Goal: Transaction & Acquisition: Purchase product/service

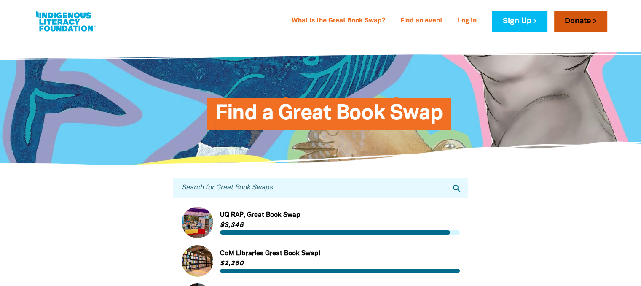
click at [581, 21] on link "Donate" at bounding box center [580, 21] width 53 height 21
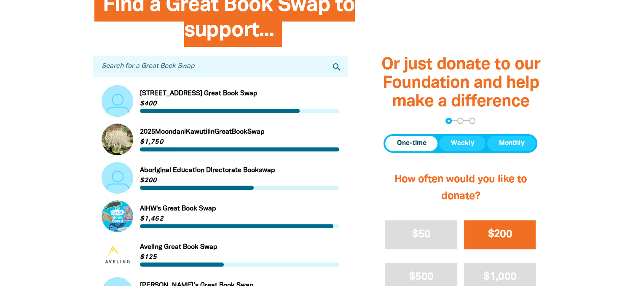
click at [500, 234] on span "$200" at bounding box center [500, 234] width 24 height 10
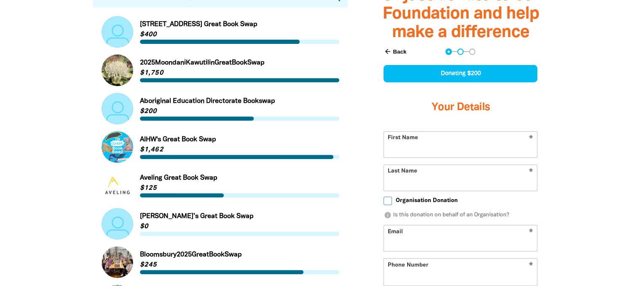
select select "IN"
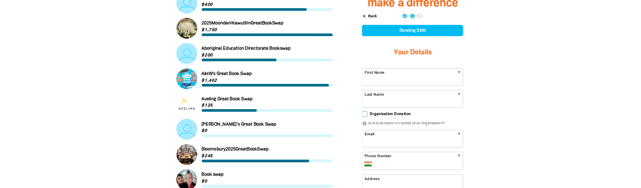
scroll to position [366, 0]
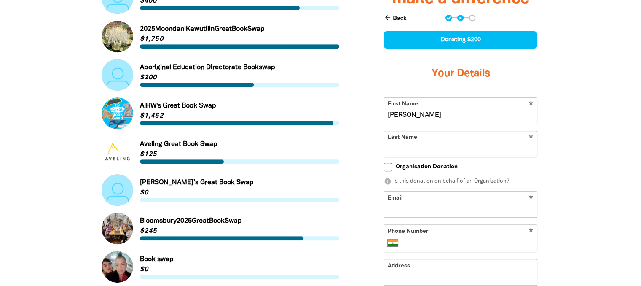
type input "[PERSON_NAME]"
type input "Doe"
type input "[PERSON_NAME][EMAIL_ADDRESS][PERSON_NAME][DOMAIN_NAME]"
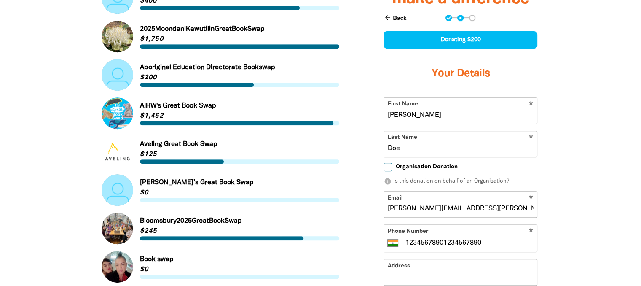
type input "1234 567 890"
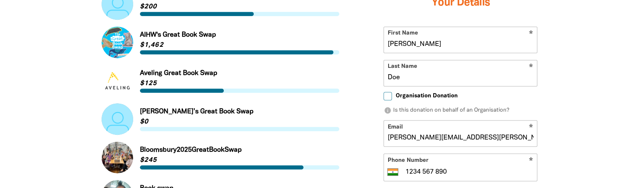
scroll to position [450, 0]
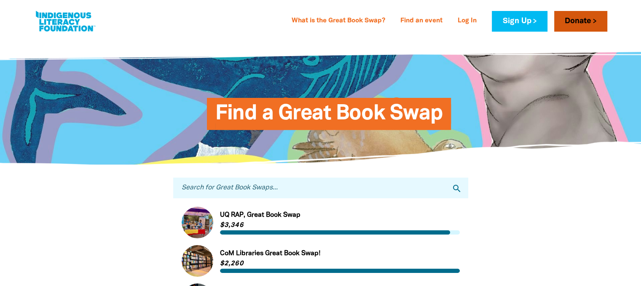
click at [581, 21] on link "Donate" at bounding box center [580, 21] width 53 height 21
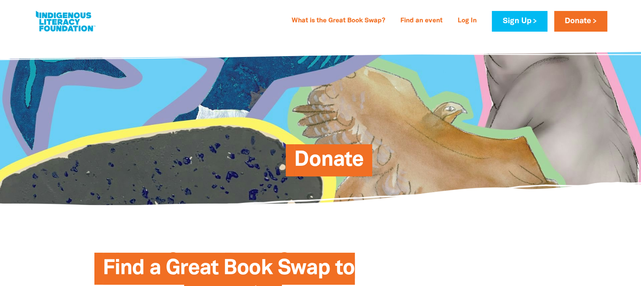
scroll to position [263, 0]
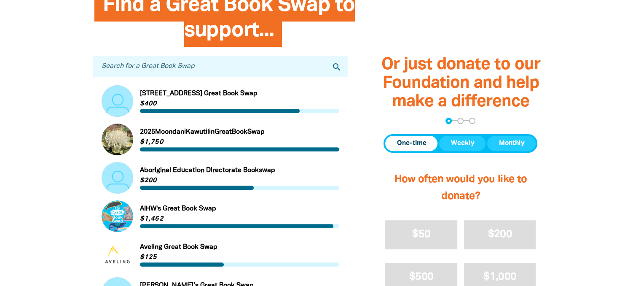
click at [411, 143] on span "One-time" at bounding box center [412, 143] width 30 height 10
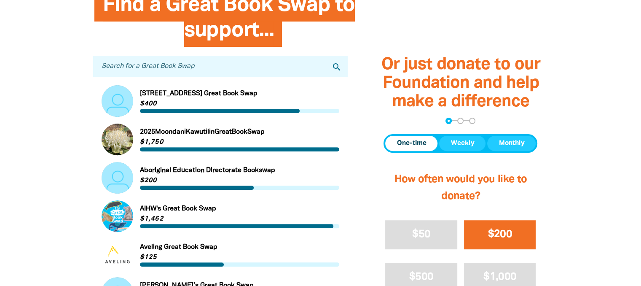
click at [500, 234] on span "$200" at bounding box center [500, 234] width 24 height 10
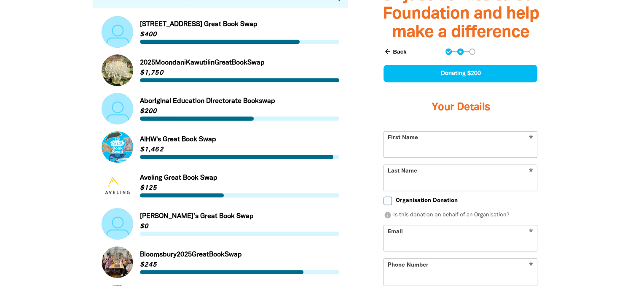
select select "IN"
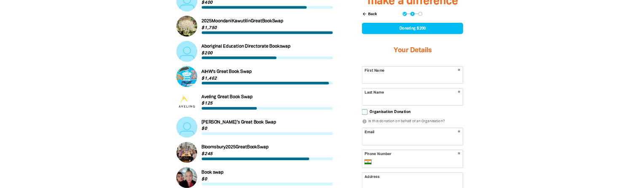
scroll to position [366, 0]
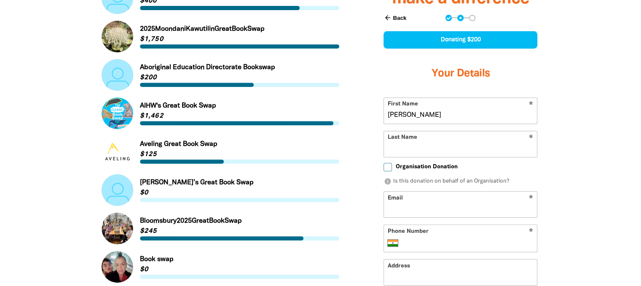
type input "[PERSON_NAME]"
type input "Doe"
type input "[PERSON_NAME][EMAIL_ADDRESS][PERSON_NAME][DOMAIN_NAME]"
type input "98765 43210"
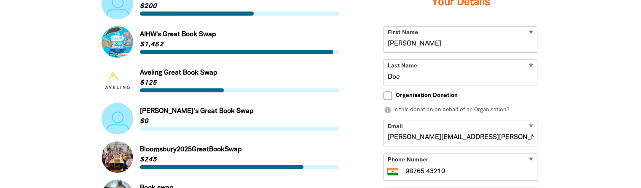
scroll to position [450, 0]
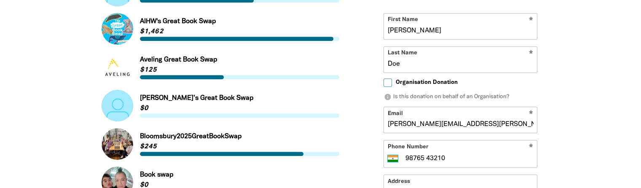
click at [392, 156] on select "International Afghanistan Åland Islands Albania Algeria American Samoa Andorra …" at bounding box center [395, 159] width 14 height 10
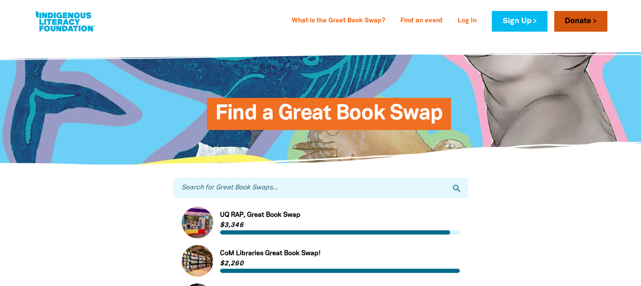
click at [581, 21] on link "Donate" at bounding box center [580, 21] width 53 height 21
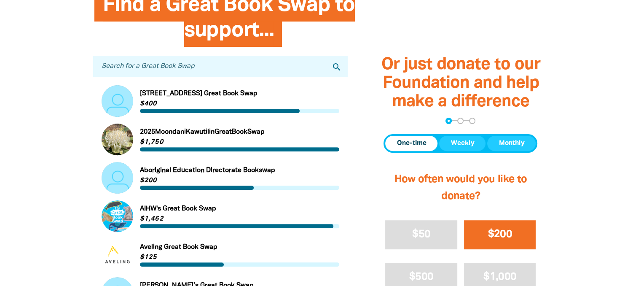
click at [500, 234] on span "$200" at bounding box center [500, 234] width 24 height 10
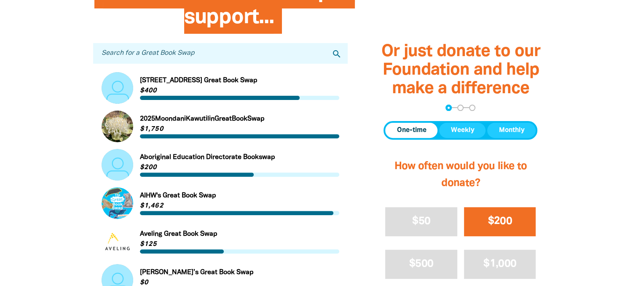
select select "IN"
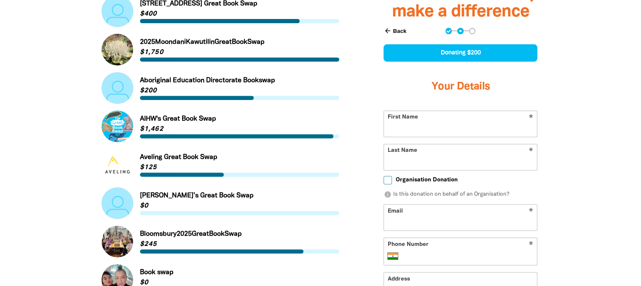
scroll to position [366, 0]
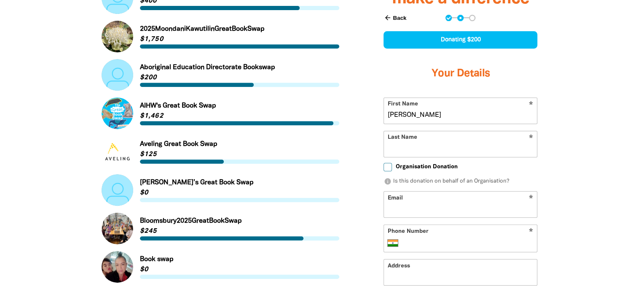
type input "[PERSON_NAME]"
type input "Doe"
type input "[PERSON_NAME][EMAIL_ADDRESS][PERSON_NAME][DOMAIN_NAME]"
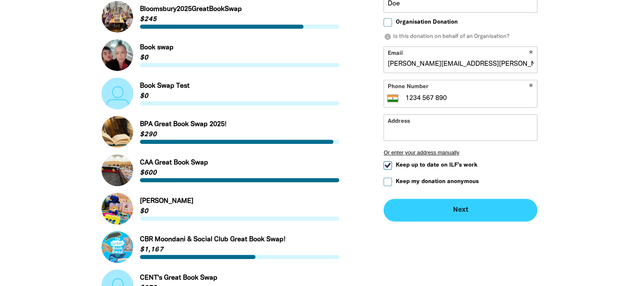
type input "1234 567 890"
click at [461, 210] on button "Next chevron_right" at bounding box center [461, 210] width 154 height 23
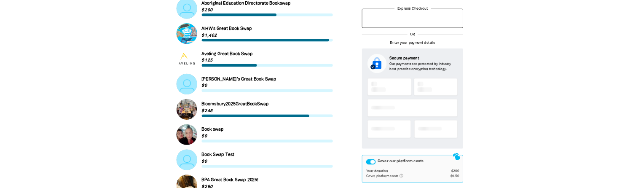
scroll to position [0, 0]
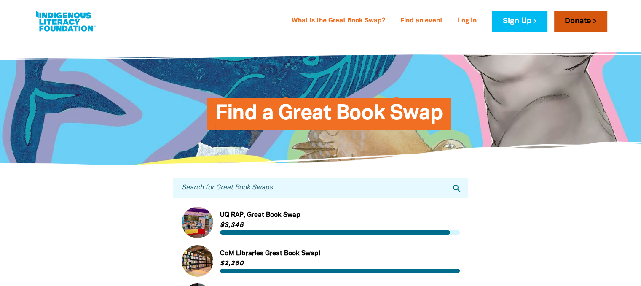
click at [581, 21] on link "Donate" at bounding box center [580, 21] width 53 height 21
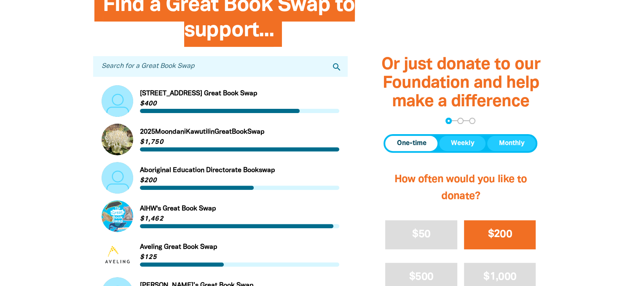
click at [500, 234] on span "$200" at bounding box center [500, 234] width 24 height 10
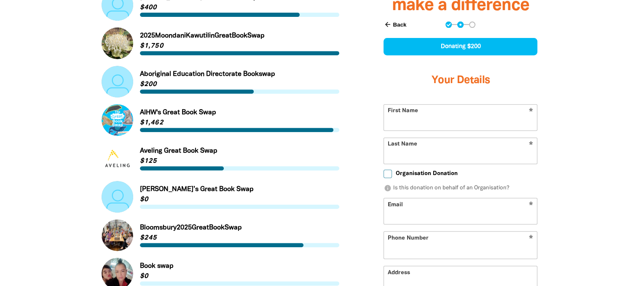
select select "IN"
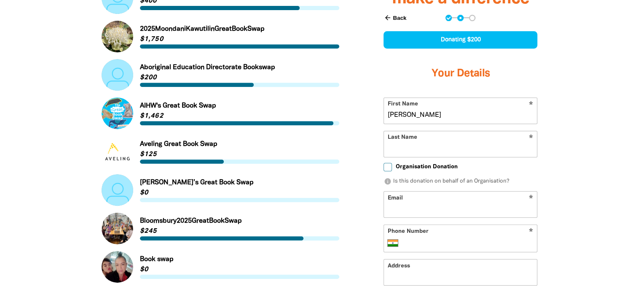
type input "[PERSON_NAME]"
type input "Doe"
type input "test@example.com"
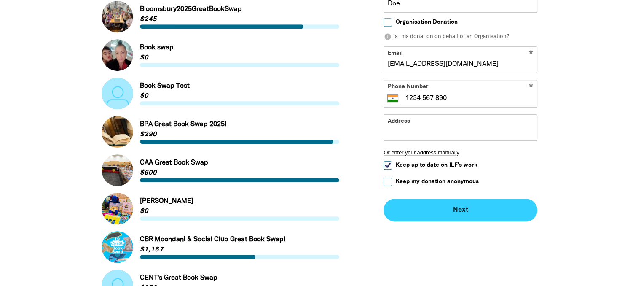
type input "1234 567 890"
click at [461, 210] on button "Next chevron_right" at bounding box center [461, 210] width 154 height 23
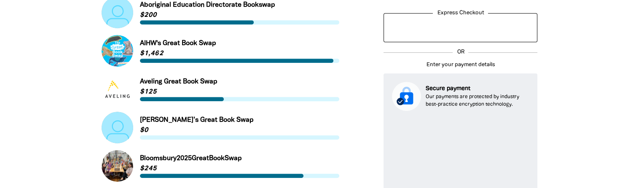
scroll to position [484, 0]
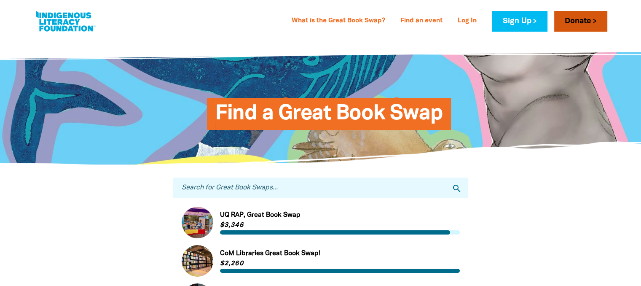
click at [581, 21] on link "Donate" at bounding box center [580, 21] width 53 height 21
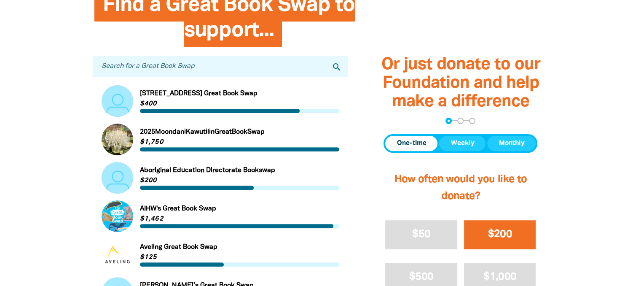
click at [500, 234] on span "$200" at bounding box center [500, 234] width 24 height 10
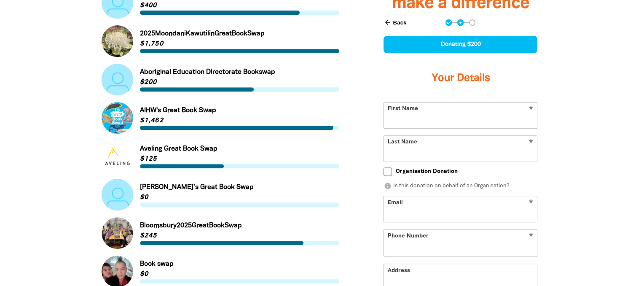
select select "IN"
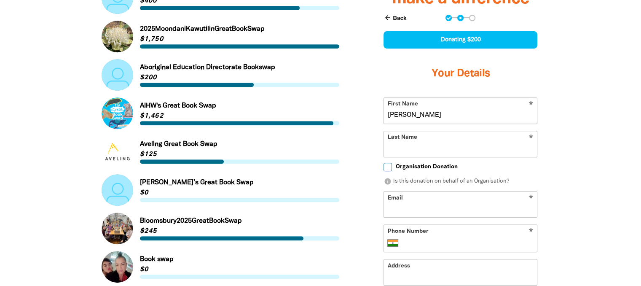
type input "[PERSON_NAME]"
type input "Doe"
type input "[PERSON_NAME][EMAIL_ADDRESS][PERSON_NAME][DOMAIN_NAME]"
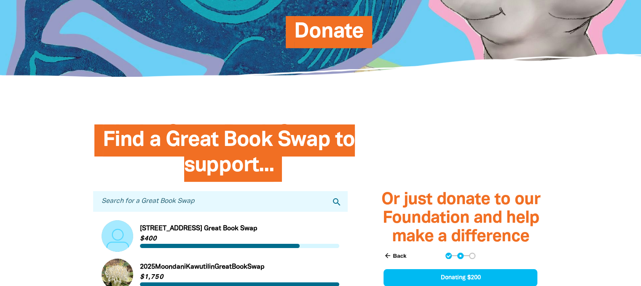
scroll to position [126, 0]
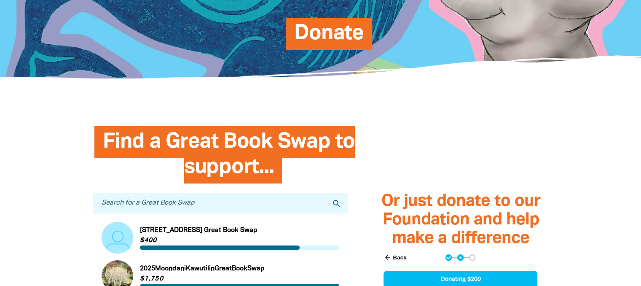
type input "98765 43210"
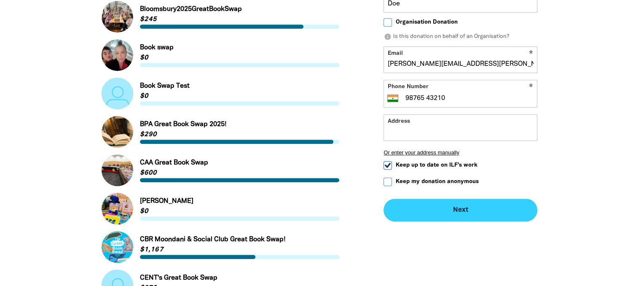
click at [461, 210] on button "Next chevron_right" at bounding box center [461, 210] width 154 height 23
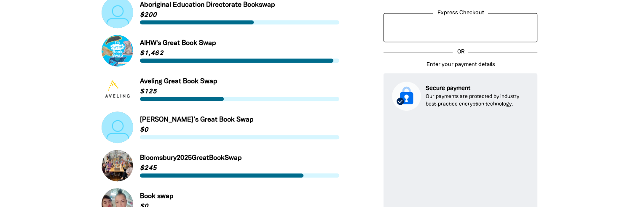
scroll to position [470, 0]
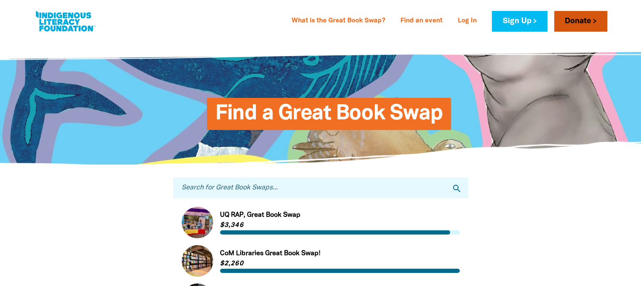
click at [581, 21] on link "Donate" at bounding box center [580, 21] width 53 height 21
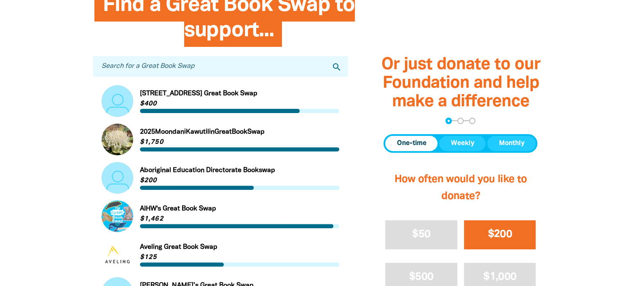
click at [500, 234] on span "$200" at bounding box center [500, 234] width 24 height 10
select select "IN"
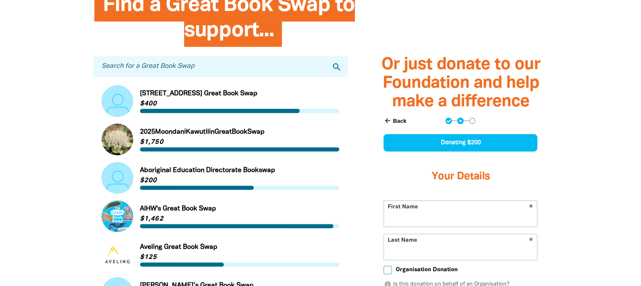
scroll to position [366, 0]
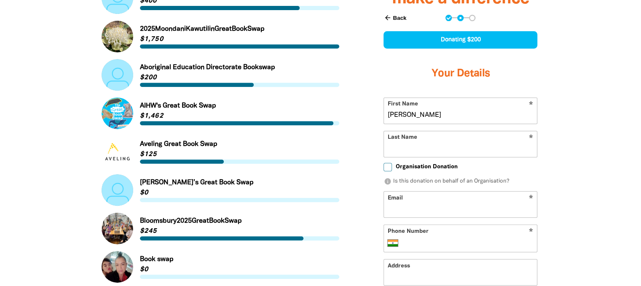
type input "[PERSON_NAME]"
type input "Doe"
type input "[PERSON_NAME][EMAIL_ADDRESS][PERSON_NAME][DOMAIN_NAME]"
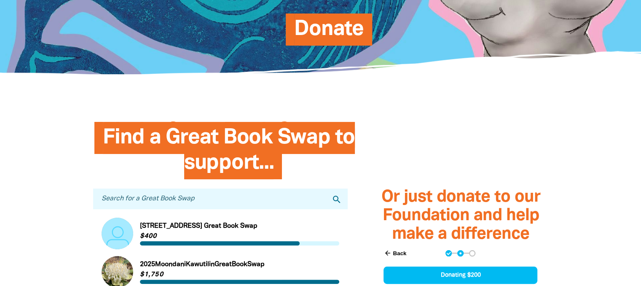
scroll to position [126, 0]
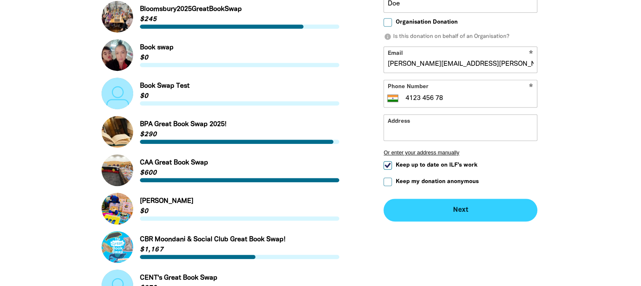
type input "4123 456 78"
click at [461, 210] on button "Next chevron_right" at bounding box center [461, 210] width 154 height 23
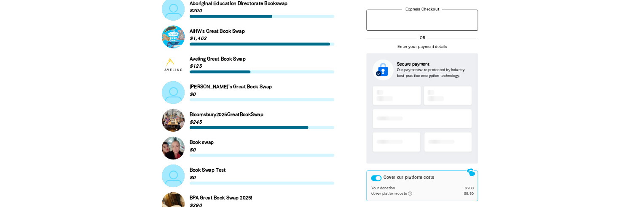
scroll to position [0, 0]
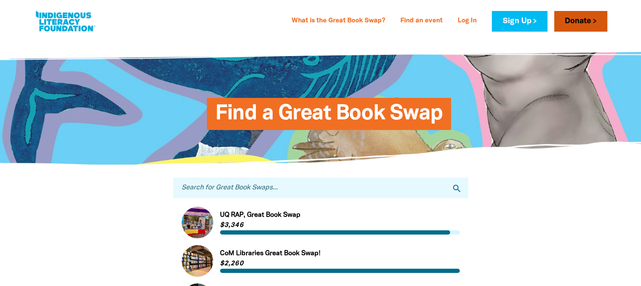
click at [581, 21] on link "Donate" at bounding box center [580, 21] width 53 height 21
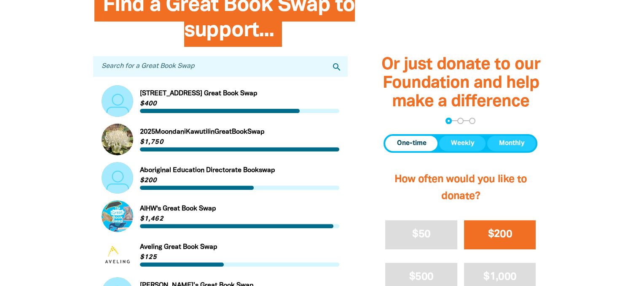
click at [500, 234] on span "$200" at bounding box center [500, 234] width 24 height 10
select select "IN"
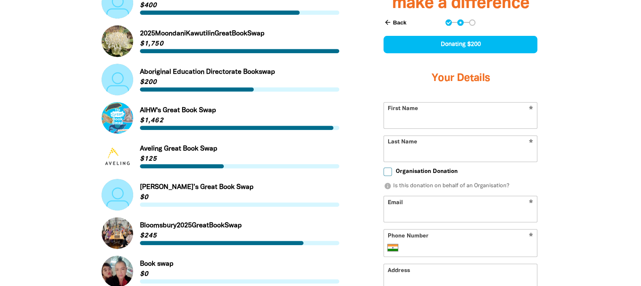
scroll to position [366, 0]
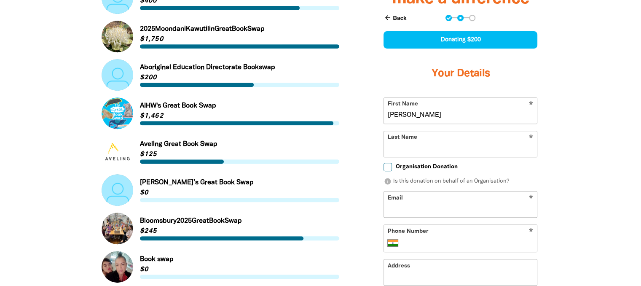
type input "[PERSON_NAME]"
type input "Doe"
type input "[PERSON_NAME][EMAIL_ADDRESS][PERSON_NAME][DOMAIN_NAME]"
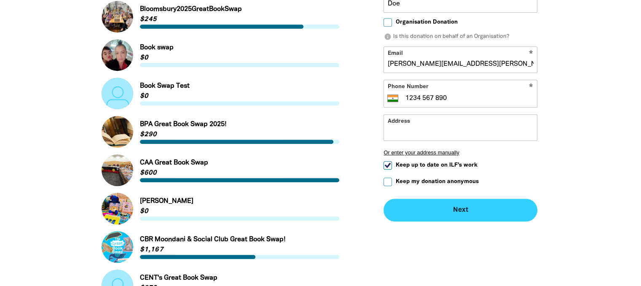
type input "1234 567 890"
click at [461, 210] on button "Next chevron_right" at bounding box center [461, 210] width 154 height 23
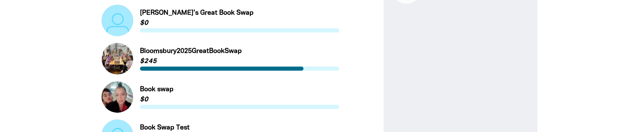
scroll to position [555, 0]
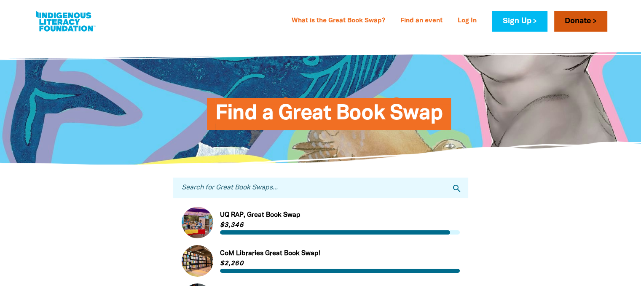
click at [581, 21] on link "Donate" at bounding box center [580, 21] width 53 height 21
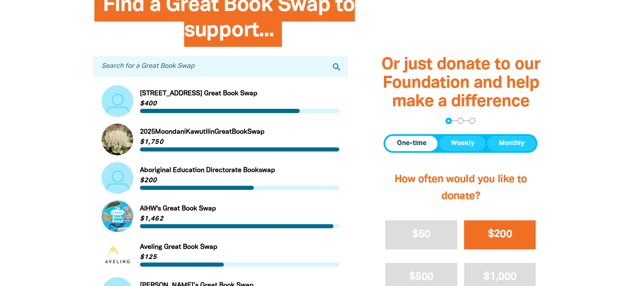
click at [500, 234] on span "$200" at bounding box center [500, 234] width 24 height 10
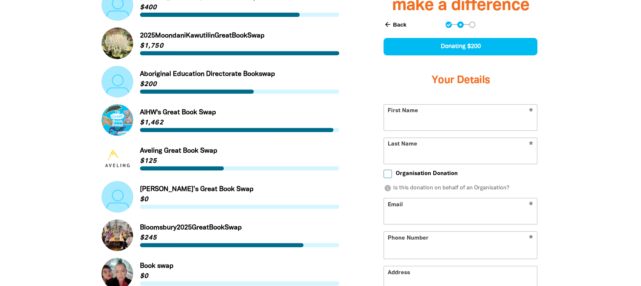
select select "IN"
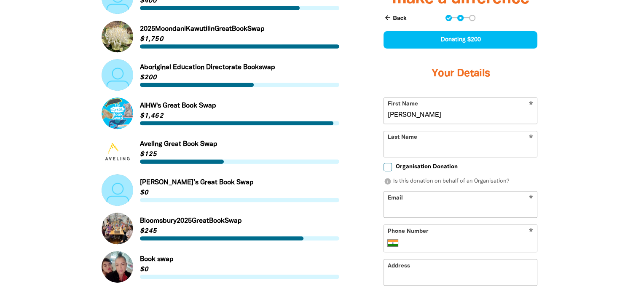
type input "[PERSON_NAME]"
type input "Doe"
type input "[PERSON_NAME][EMAIL_ADDRESS][PERSON_NAME][DOMAIN_NAME]"
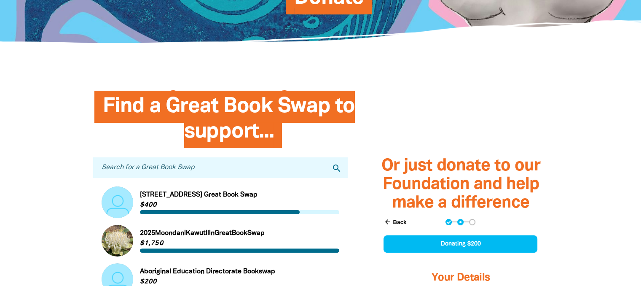
scroll to position [126, 0]
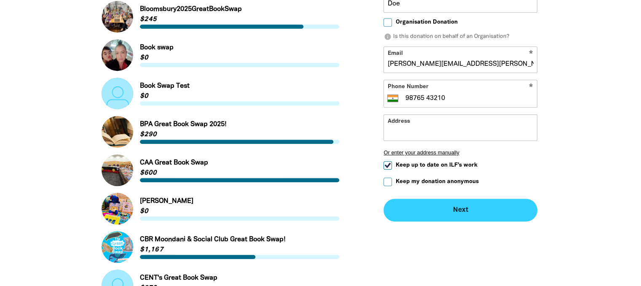
type input "98765 43210"
click at [461, 210] on button "Next chevron_right" at bounding box center [461, 210] width 154 height 23
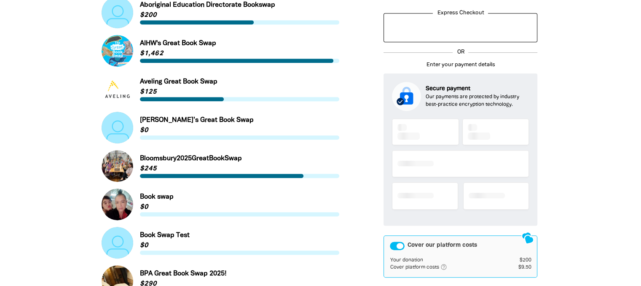
scroll to position [0, 0]
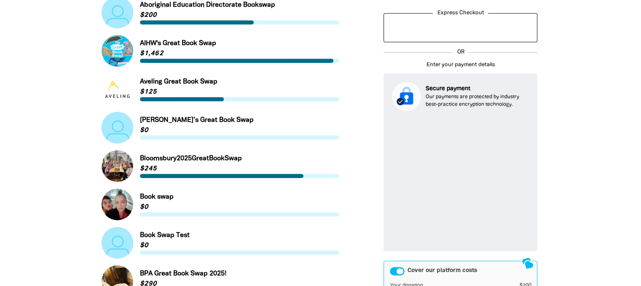
click at [398, 270] on div "Cover our platform costs" at bounding box center [397, 271] width 15 height 8
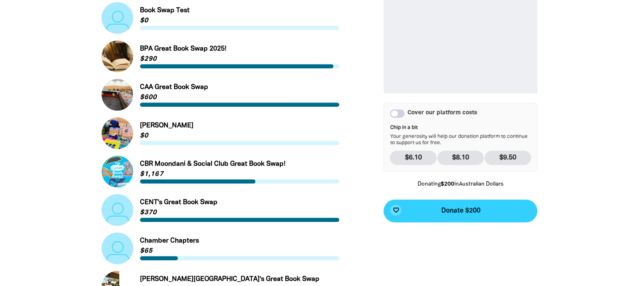
click at [461, 210] on span "Donate $200" at bounding box center [460, 210] width 39 height 7
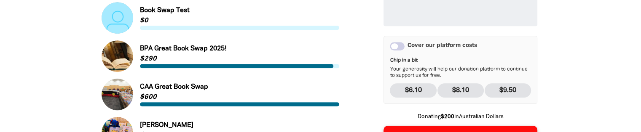
scroll to position [669, 0]
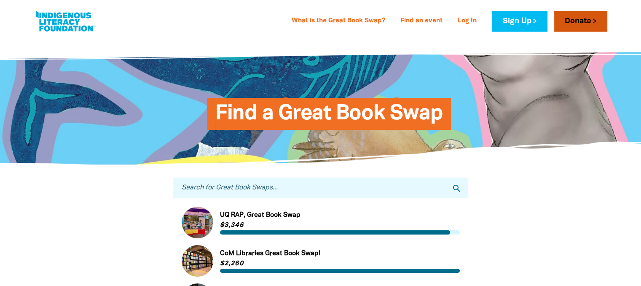
click at [581, 21] on link "Donate" at bounding box center [580, 21] width 53 height 21
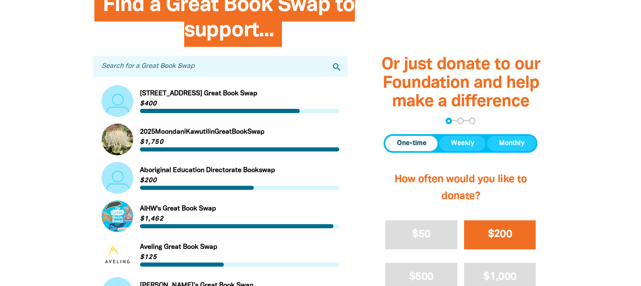
click at [500, 234] on span "$200" at bounding box center [500, 234] width 24 height 10
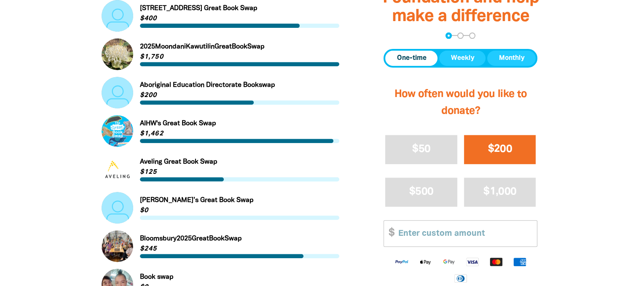
select select "IN"
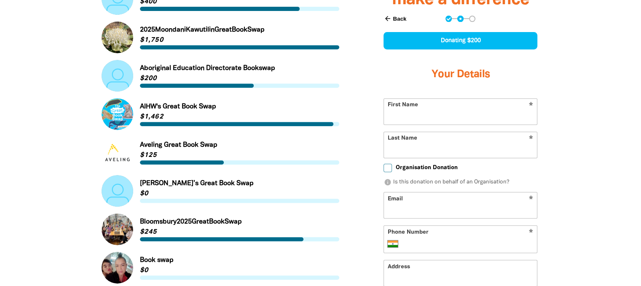
scroll to position [366, 0]
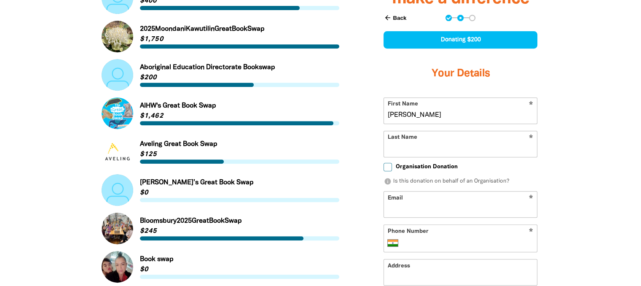
type input "[PERSON_NAME]"
type input "Doe"
type input "[PERSON_NAME][EMAIL_ADDRESS][PERSON_NAME][DOMAIN_NAME]"
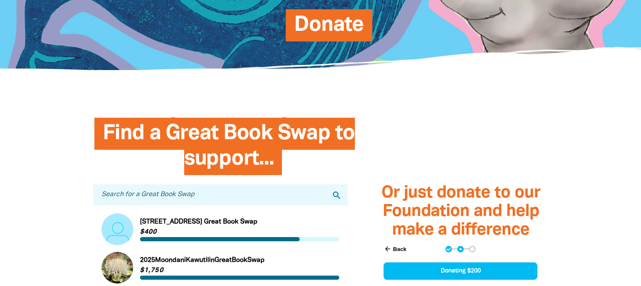
scroll to position [126, 0]
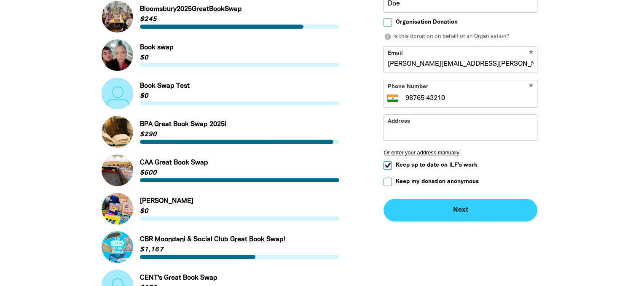
type input "98765 43210"
click at [461, 210] on button "Next chevron_right" at bounding box center [461, 210] width 154 height 23
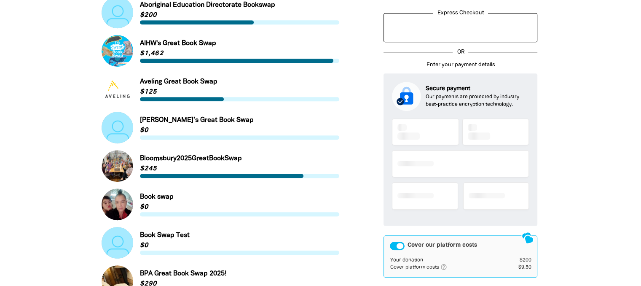
scroll to position [0, 0]
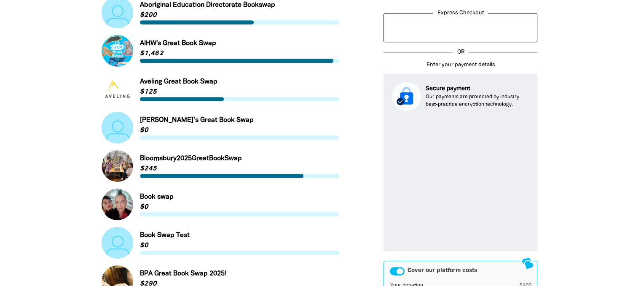
click at [398, 270] on div "Cover our platform costs" at bounding box center [397, 271] width 15 height 8
